Goal: Transaction & Acquisition: Purchase product/service

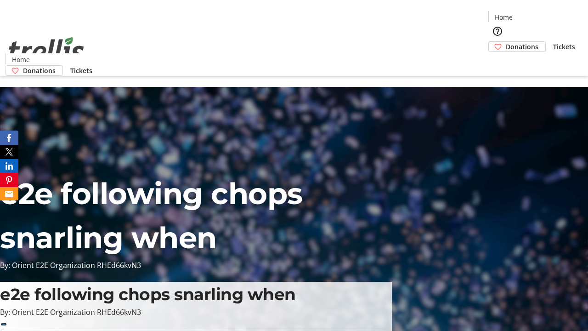
click at [506, 42] on span "Donations" at bounding box center [522, 47] width 33 height 10
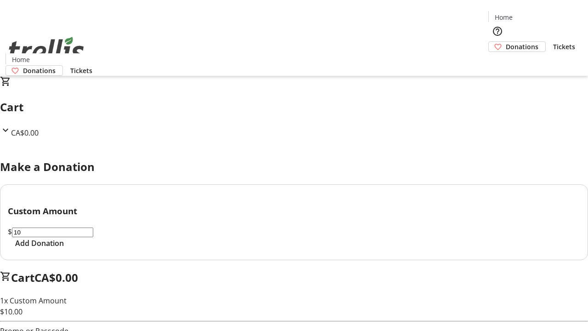
select select "CA"
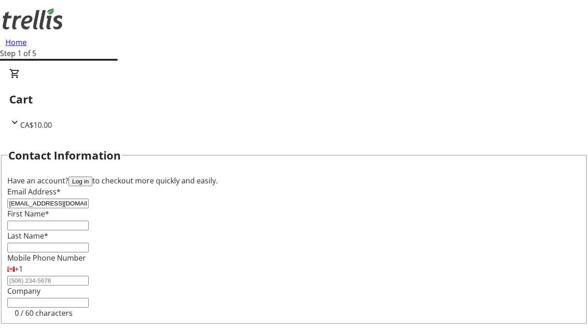
type input "[EMAIL_ADDRESS][DOMAIN_NAME]"
type input "Rosamond"
type input "[PERSON_NAME]"
type input "[STREET_ADDRESS][PERSON_NAME]"
type input "Kelowna"
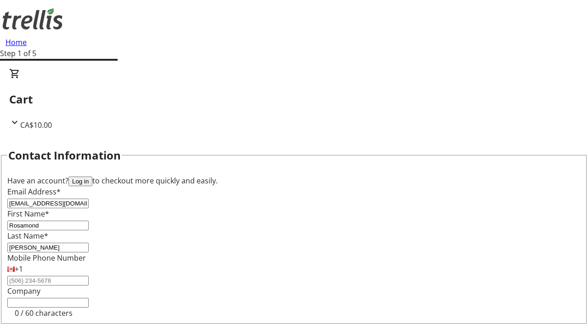
select select "BC"
type input "Kelowna"
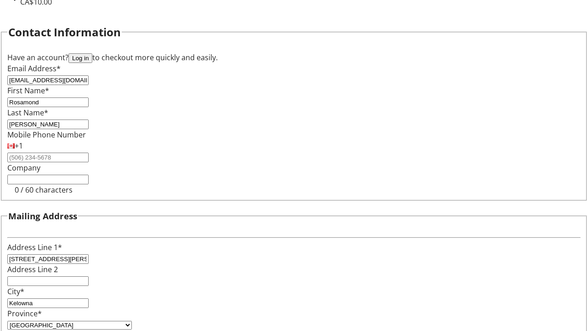
type input "V1Y 0C2"
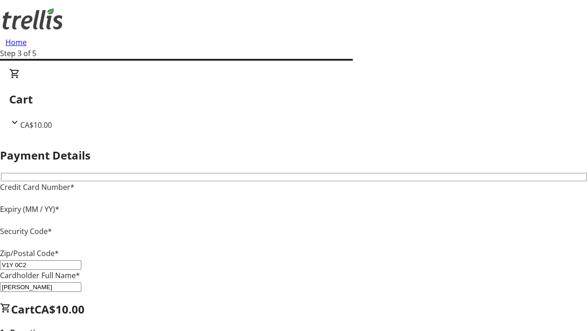
type input "V1Y 0C2"
